Goal: Navigation & Orientation: Go to known website

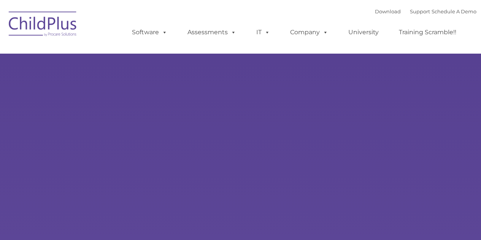
type input ""
select select "MEDIUM"
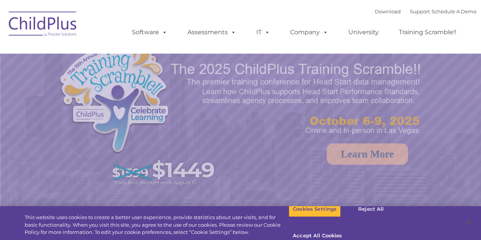
select select "MEDIUM"
